Goal: Find specific page/section

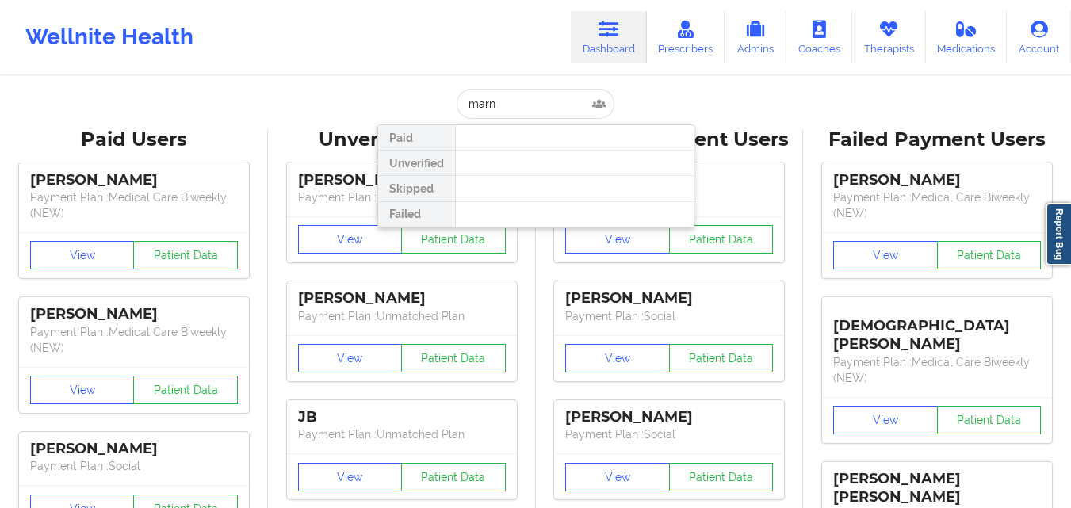
type input "[PERSON_NAME]"
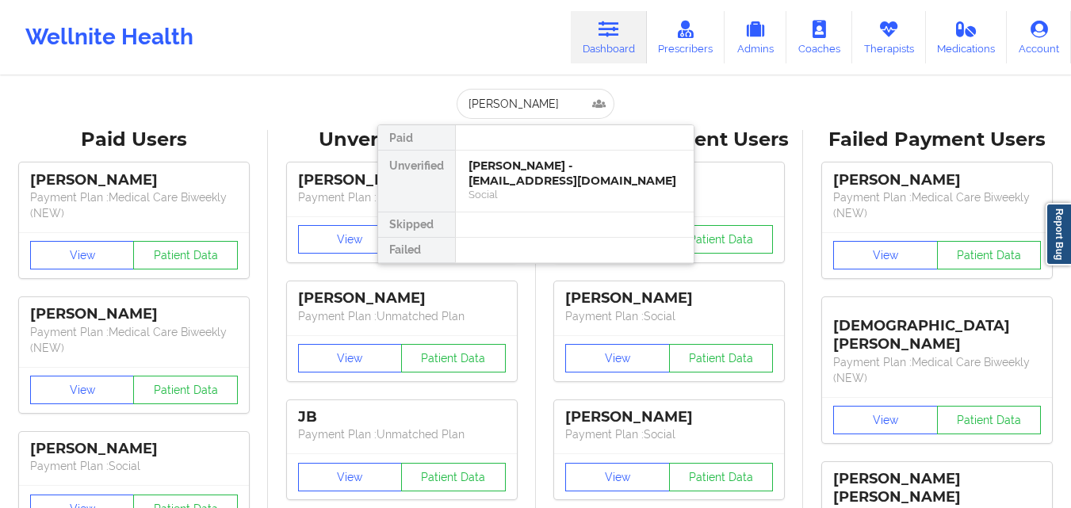
click at [522, 167] on div "[PERSON_NAME] - [EMAIL_ADDRESS][DOMAIN_NAME]" at bounding box center [575, 173] width 213 height 29
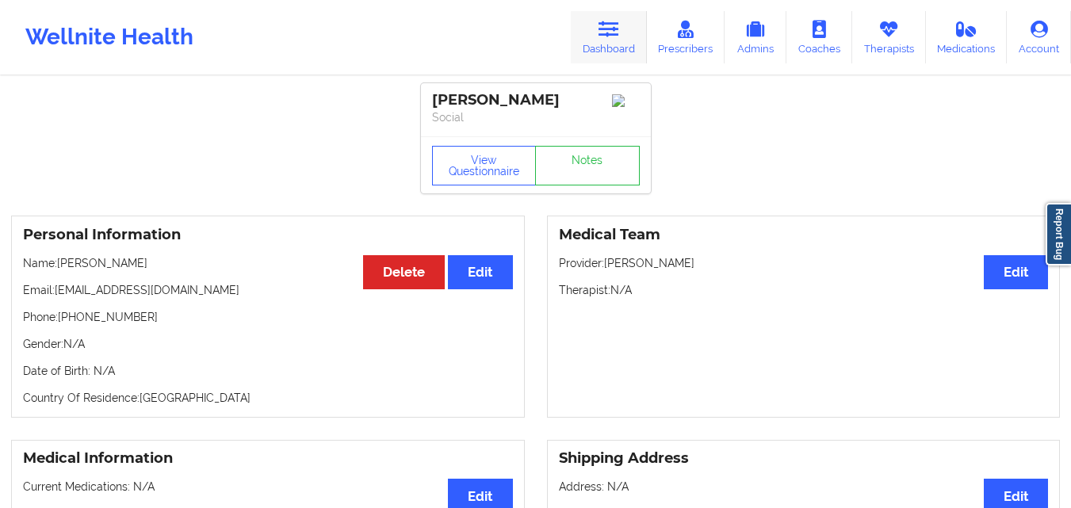
click at [605, 34] on icon at bounding box center [609, 29] width 21 height 17
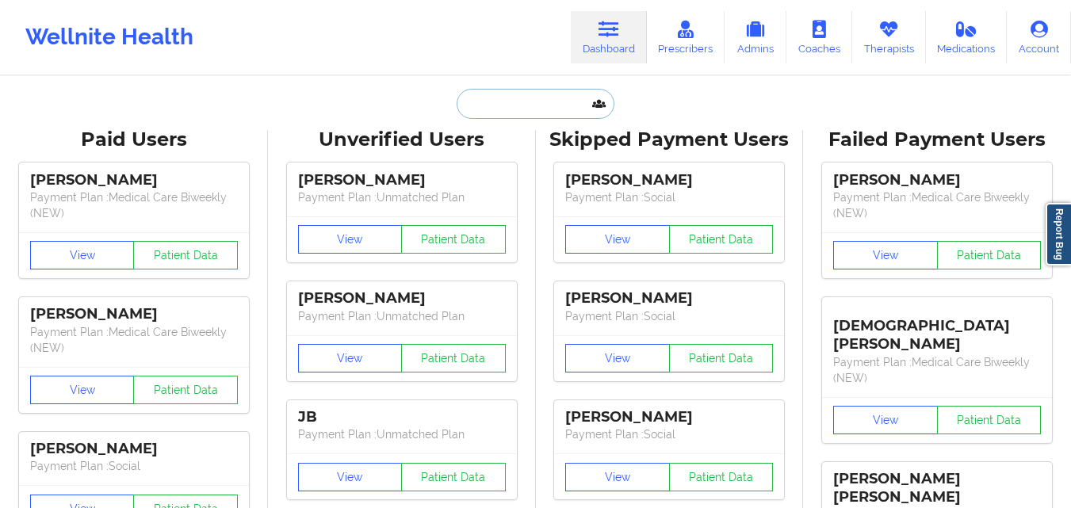
click at [542, 118] on input "text" at bounding box center [535, 104] width 157 height 30
paste input "[PERSON_NAME]"
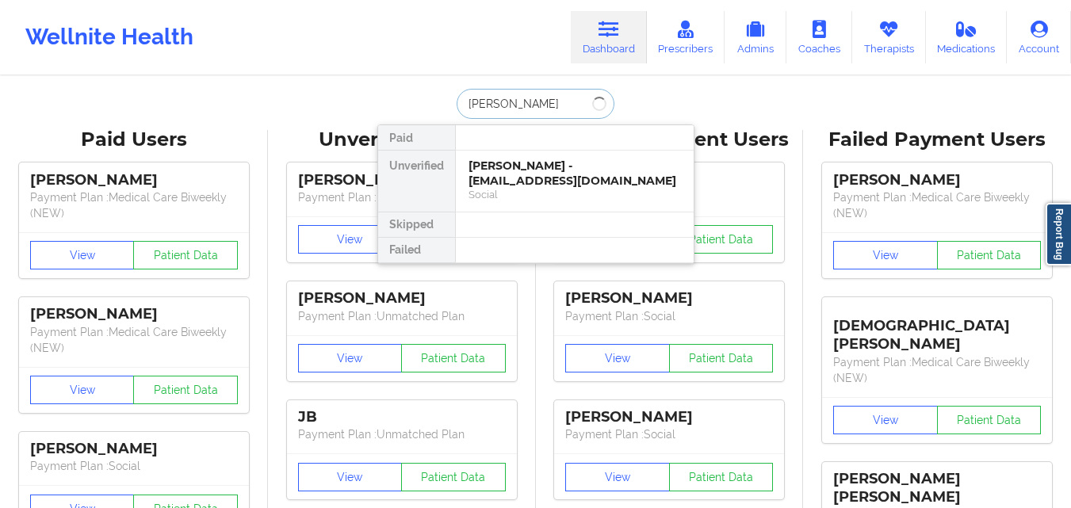
type input "[PERSON_NAME]"
click at [528, 174] on div "[PERSON_NAME] - [PERSON_NAME][EMAIL_ADDRESS][DOMAIN_NAME]" at bounding box center [575, 173] width 213 height 29
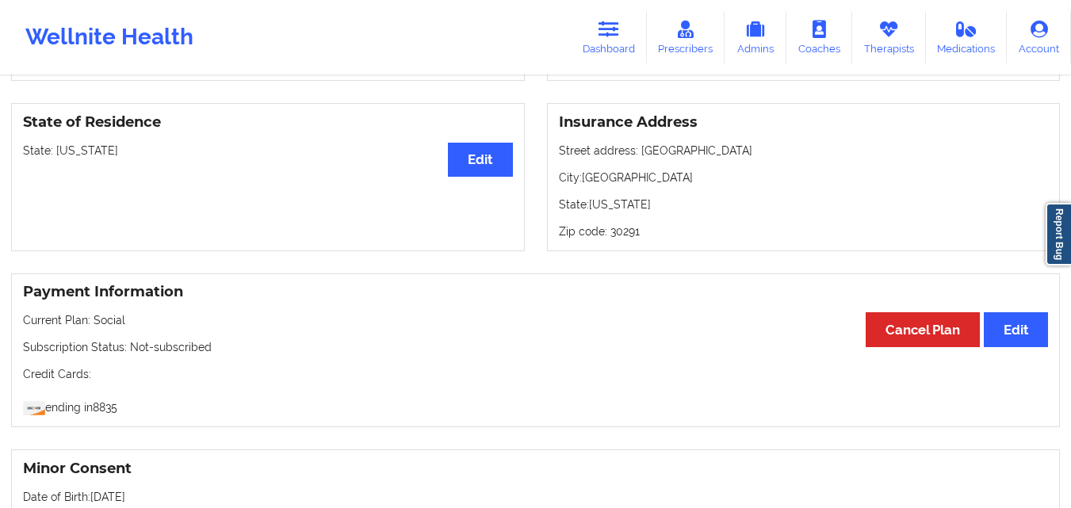
scroll to position [1077, 0]
